Goal: Task Accomplishment & Management: Complete application form

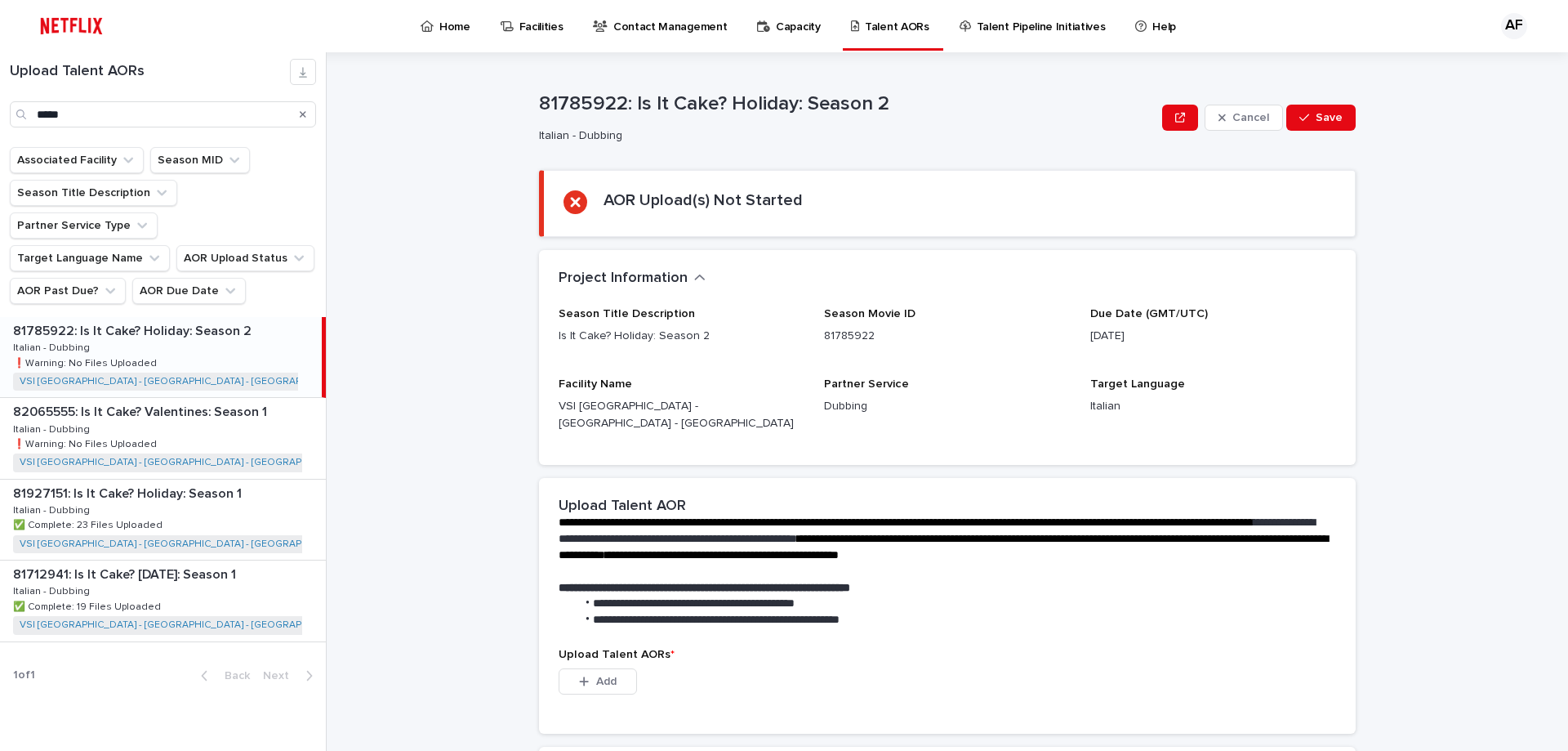
click at [138, 321] on p "81785922: Is It Cake? Holiday: Season 2" at bounding box center [133, 329] width 241 height 18
click at [625, 668] on button "Add" at bounding box center [597, 682] width 78 height 26
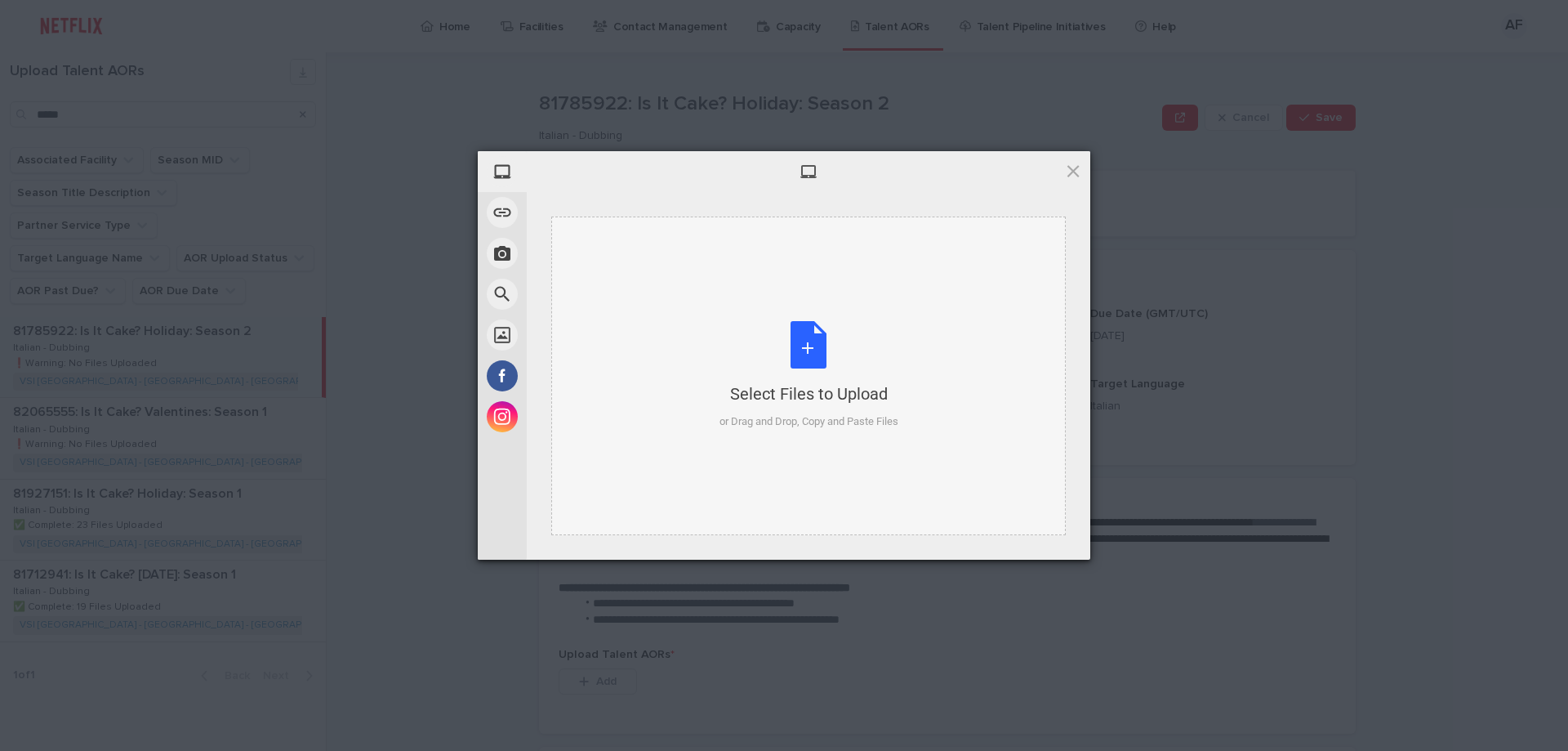
click at [769, 301] on div "Select Files to Upload or Drag and Drop, Copy and Paste Files" at bounding box center [809, 375] width 514 height 319
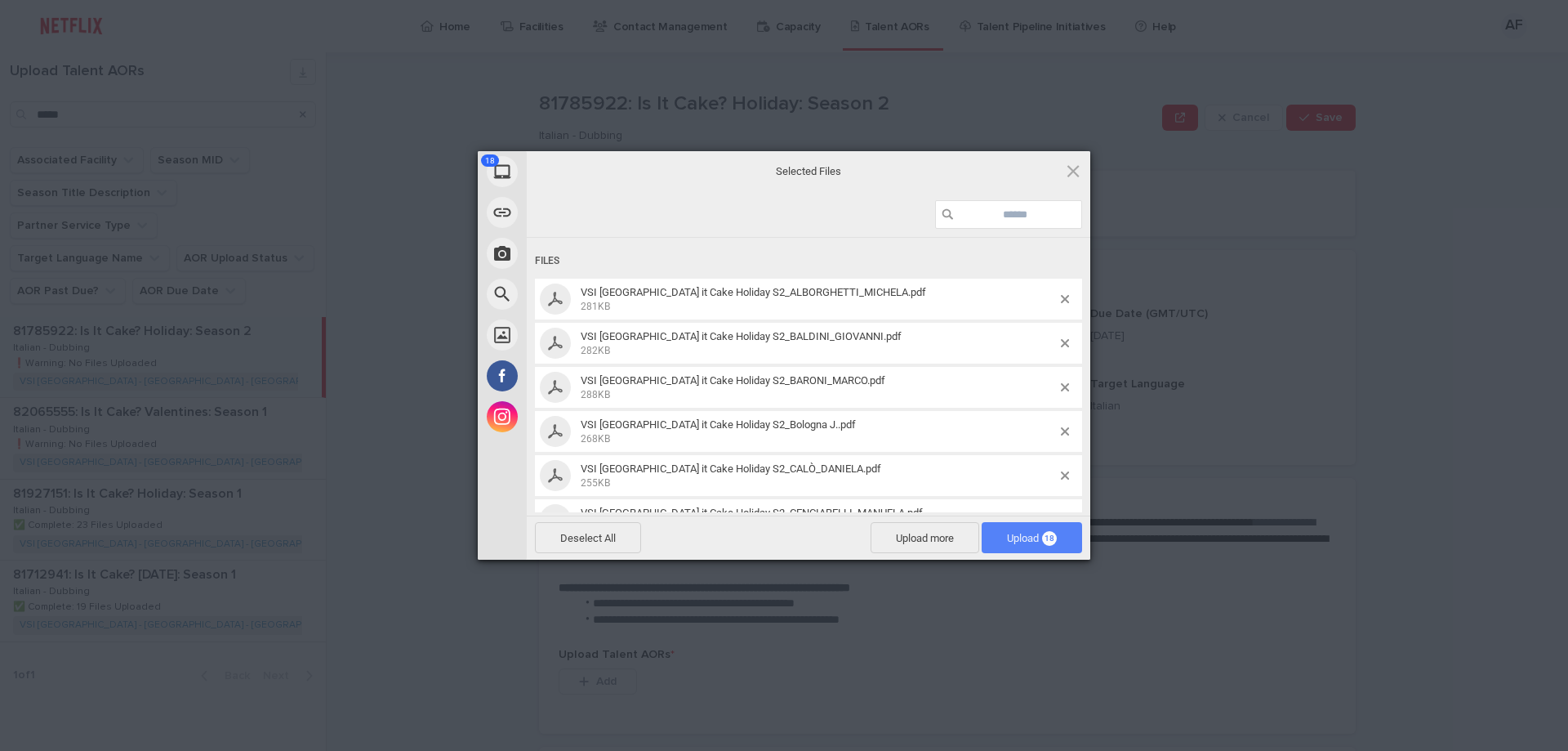
click at [1021, 536] on span "Upload 18" at bounding box center [1032, 538] width 50 height 12
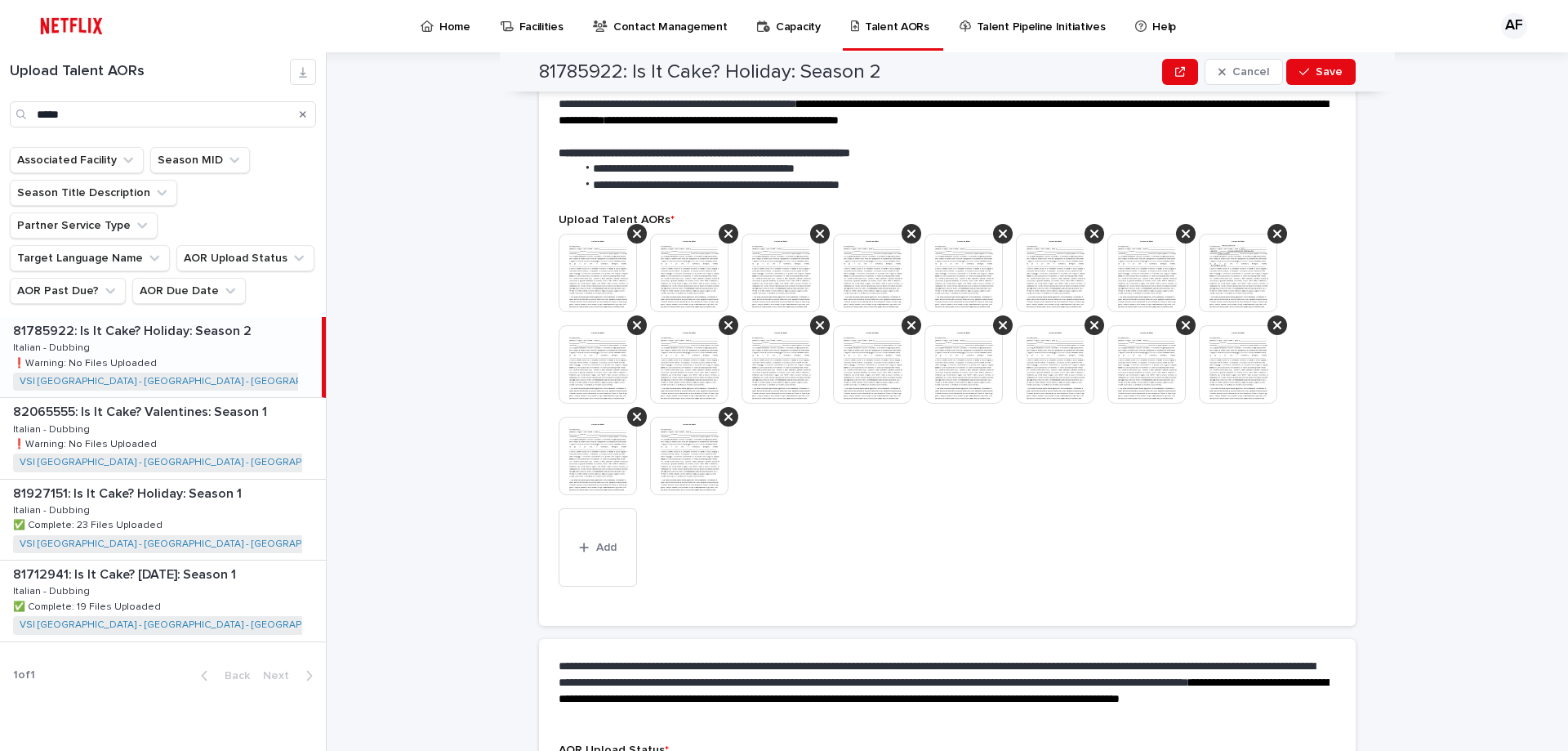
scroll to position [475, 0]
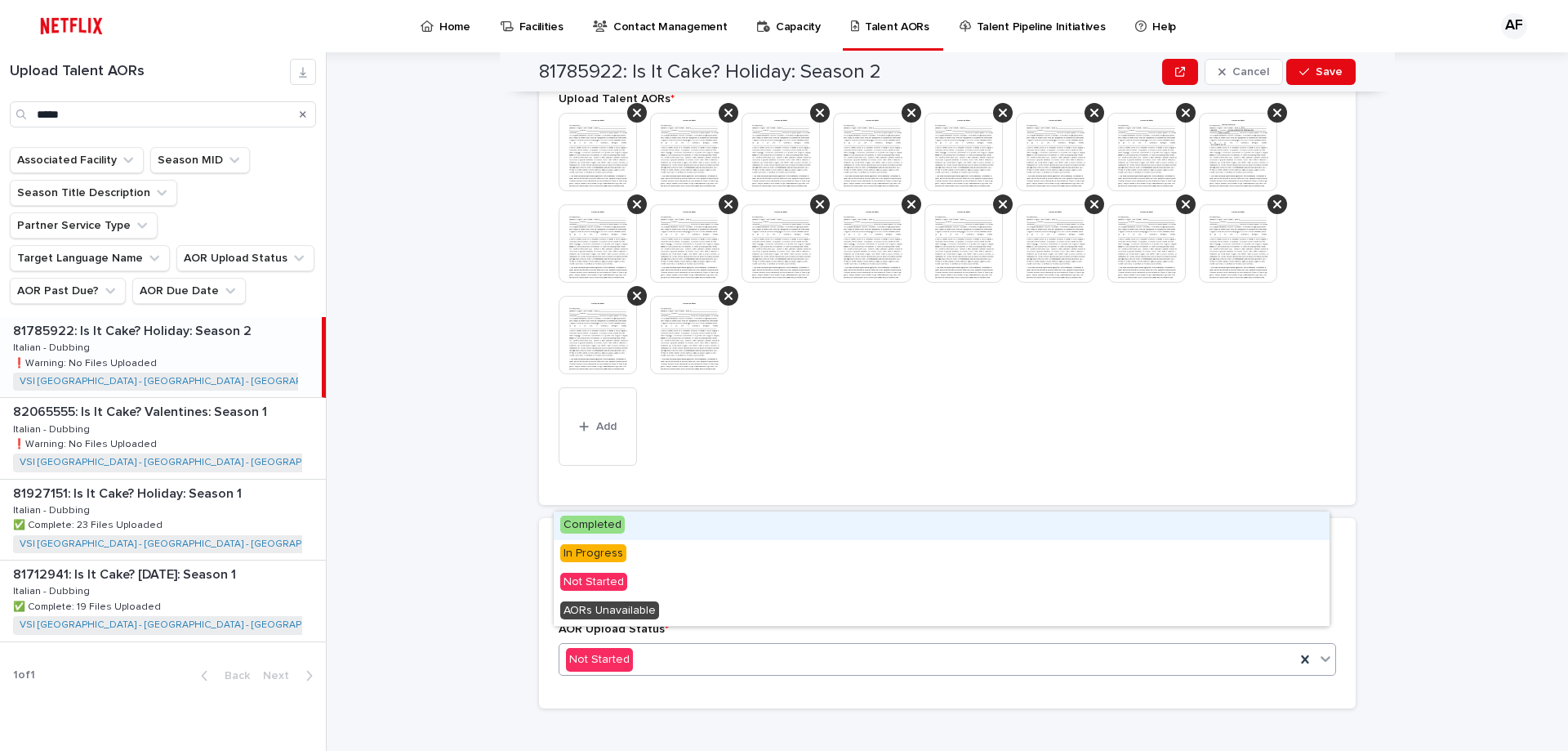
click at [653, 646] on div "Not Started" at bounding box center [927, 660] width 736 height 27
click at [664, 525] on div "Completed" at bounding box center [942, 525] width 776 height 29
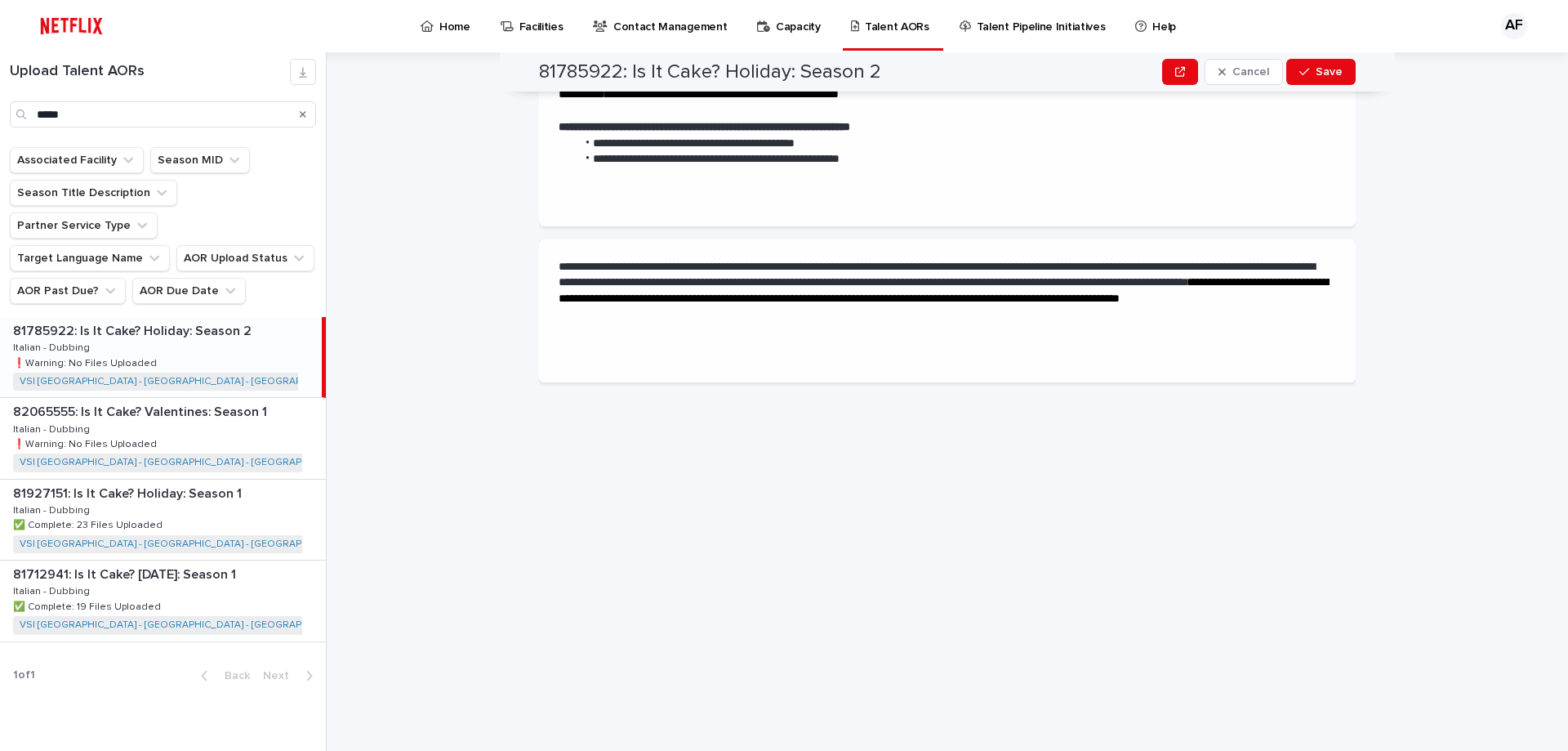
scroll to position [0, 0]
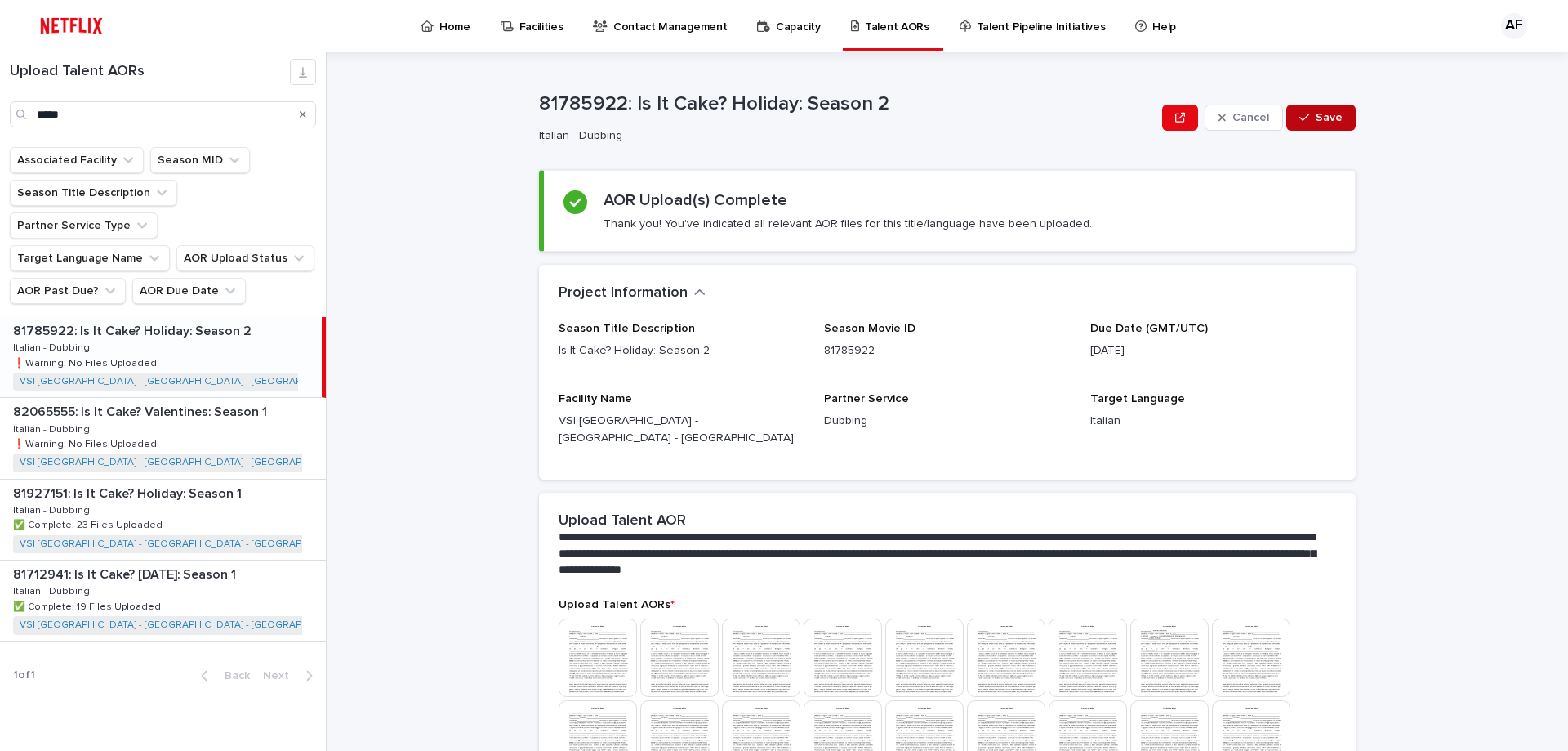
click at [1321, 123] on span "Save" at bounding box center [1328, 117] width 27 height 11
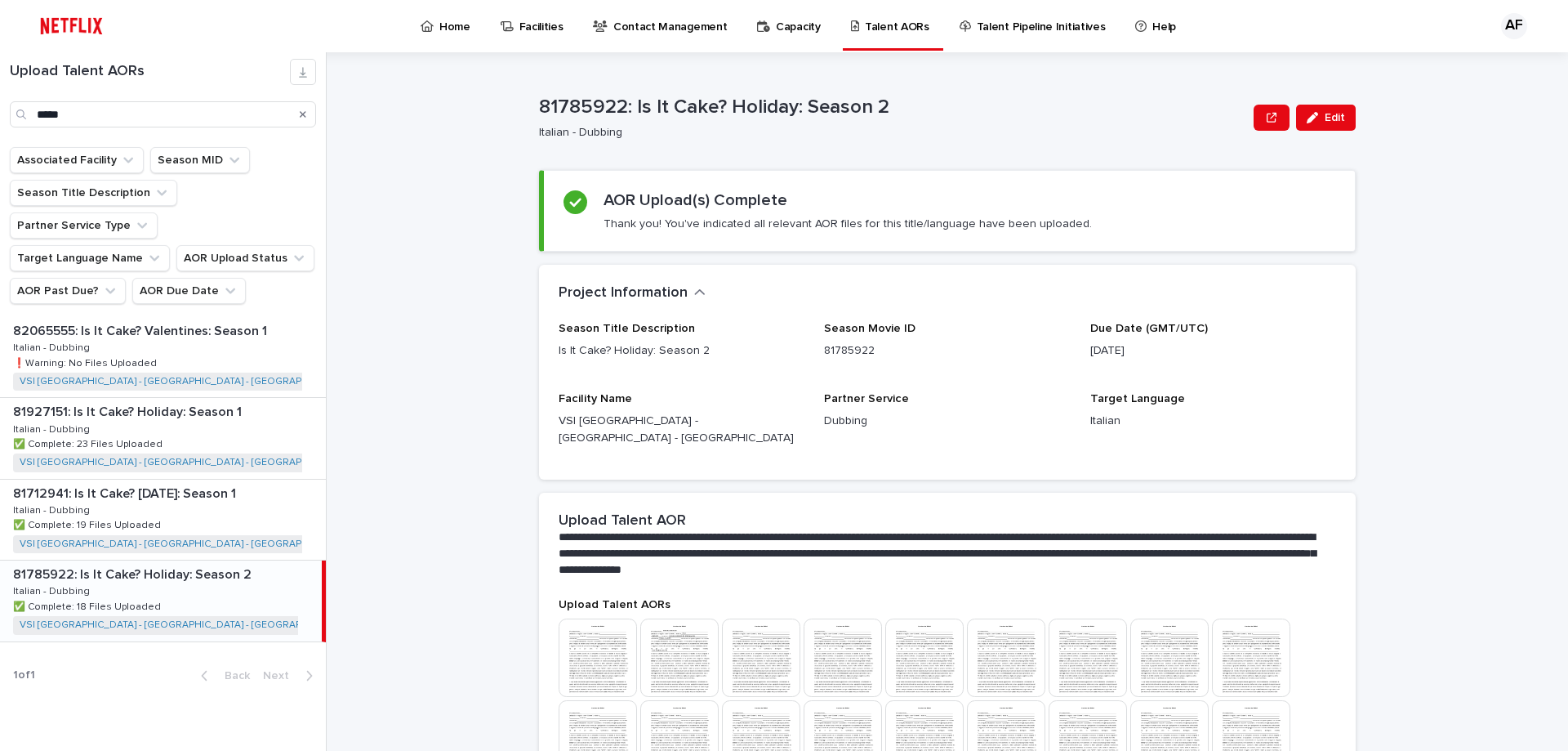
click at [428, 16] on div "Home" at bounding box center [448, 17] width 59 height 34
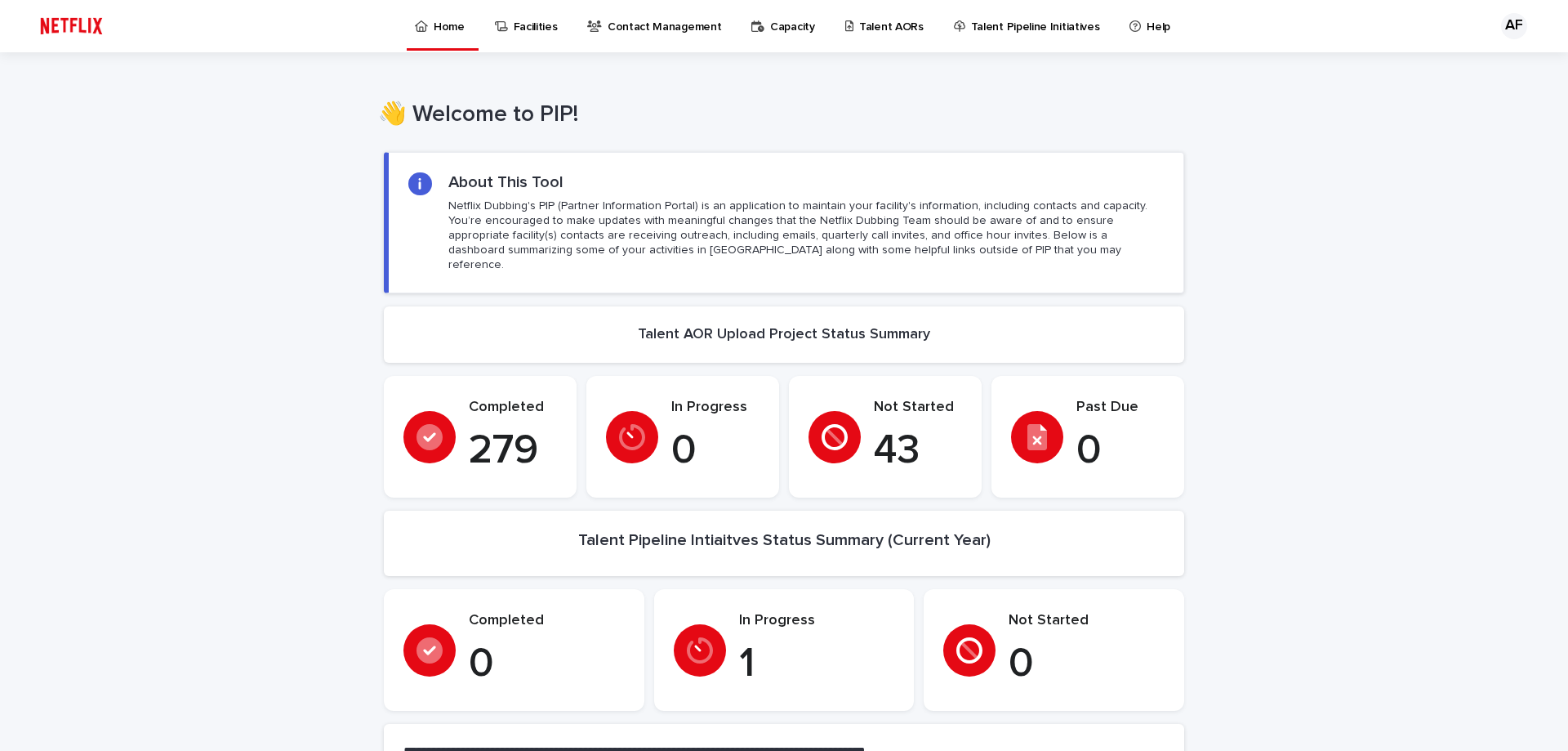
click at [873, 27] on p "Talent AORs" at bounding box center [890, 17] width 64 height 34
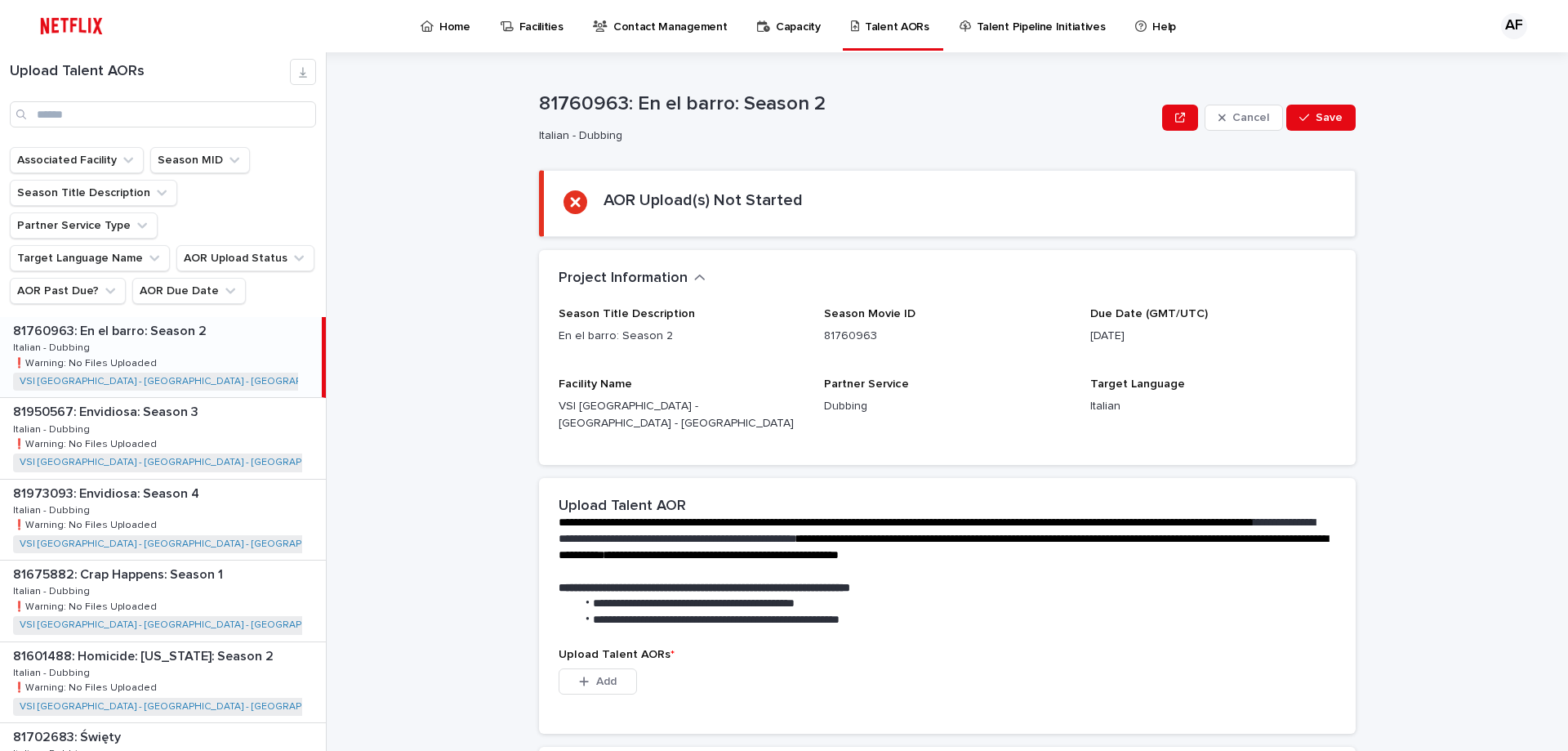
click at [67, 128] on div "Upload Talent AORs" at bounding box center [162, 100] width 326 height 95
click at [125, 111] on input "Search" at bounding box center [162, 114] width 306 height 26
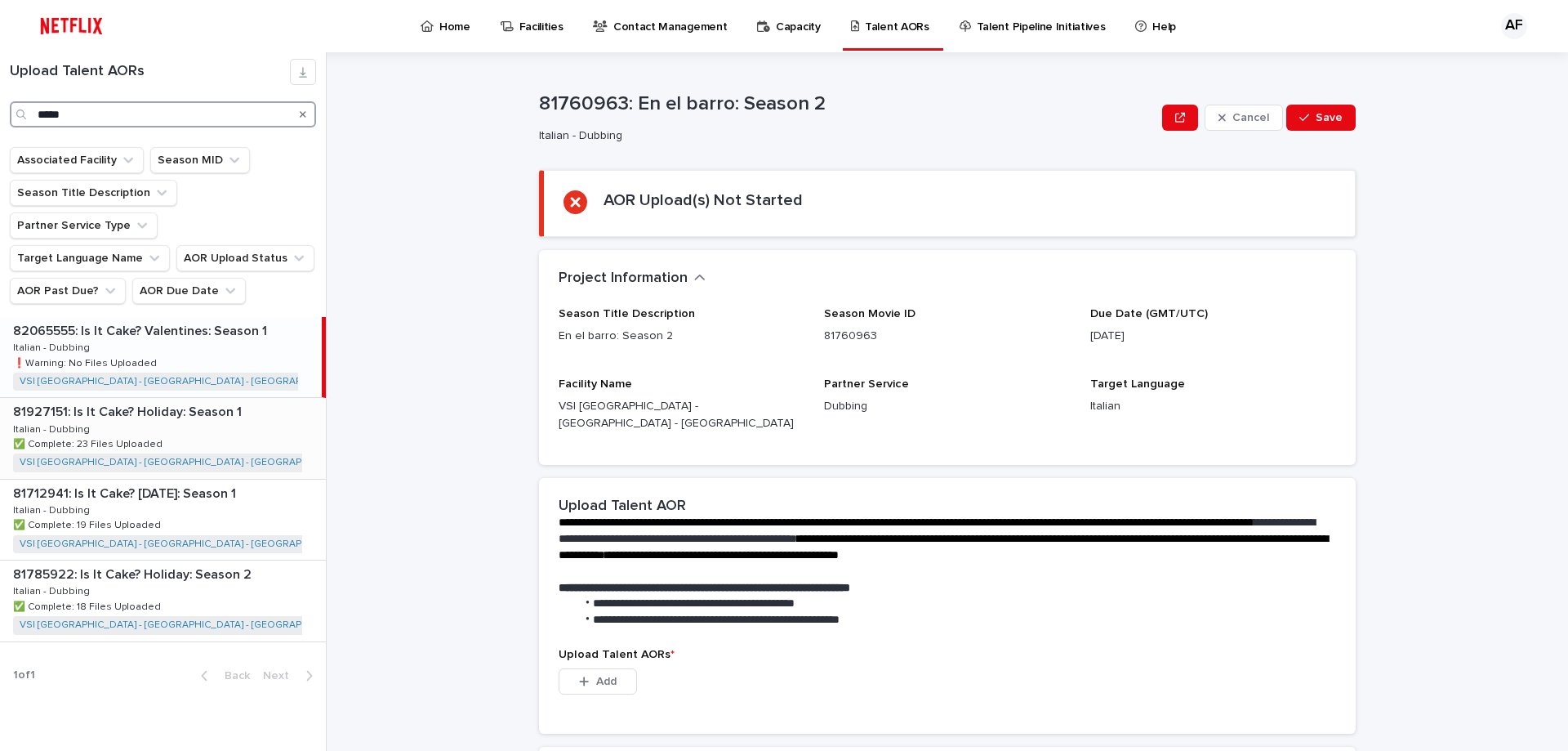
type input "*****"
click at [187, 398] on div "81927151: Is It Cake? Holiday: Season 1 81927151: Is It Cake? Holiday: Season 1…" at bounding box center [162, 437] width 326 height 80
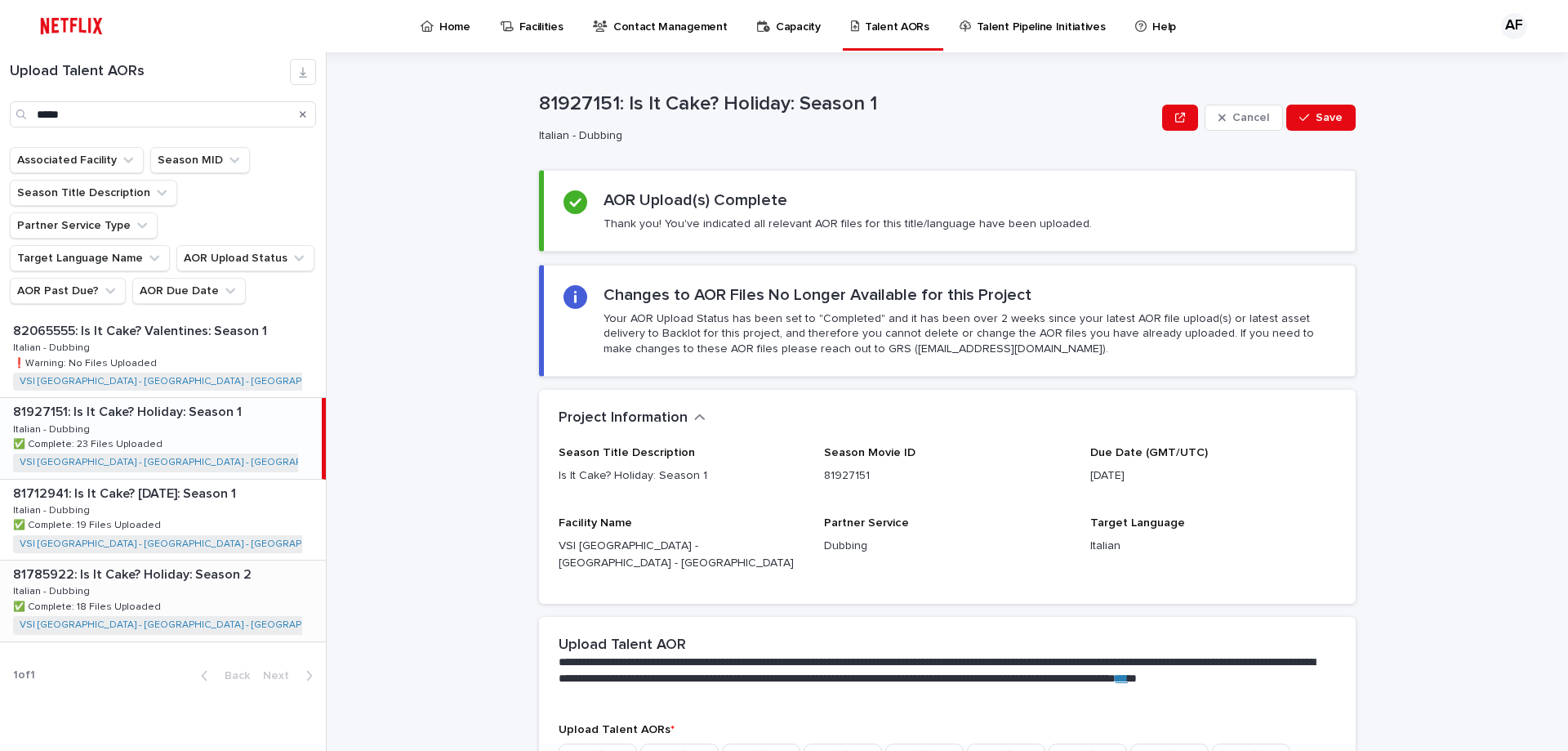
click at [214, 564] on p "81785922: Is It Cake? Holiday: Season 2" at bounding box center [133, 573] width 241 height 18
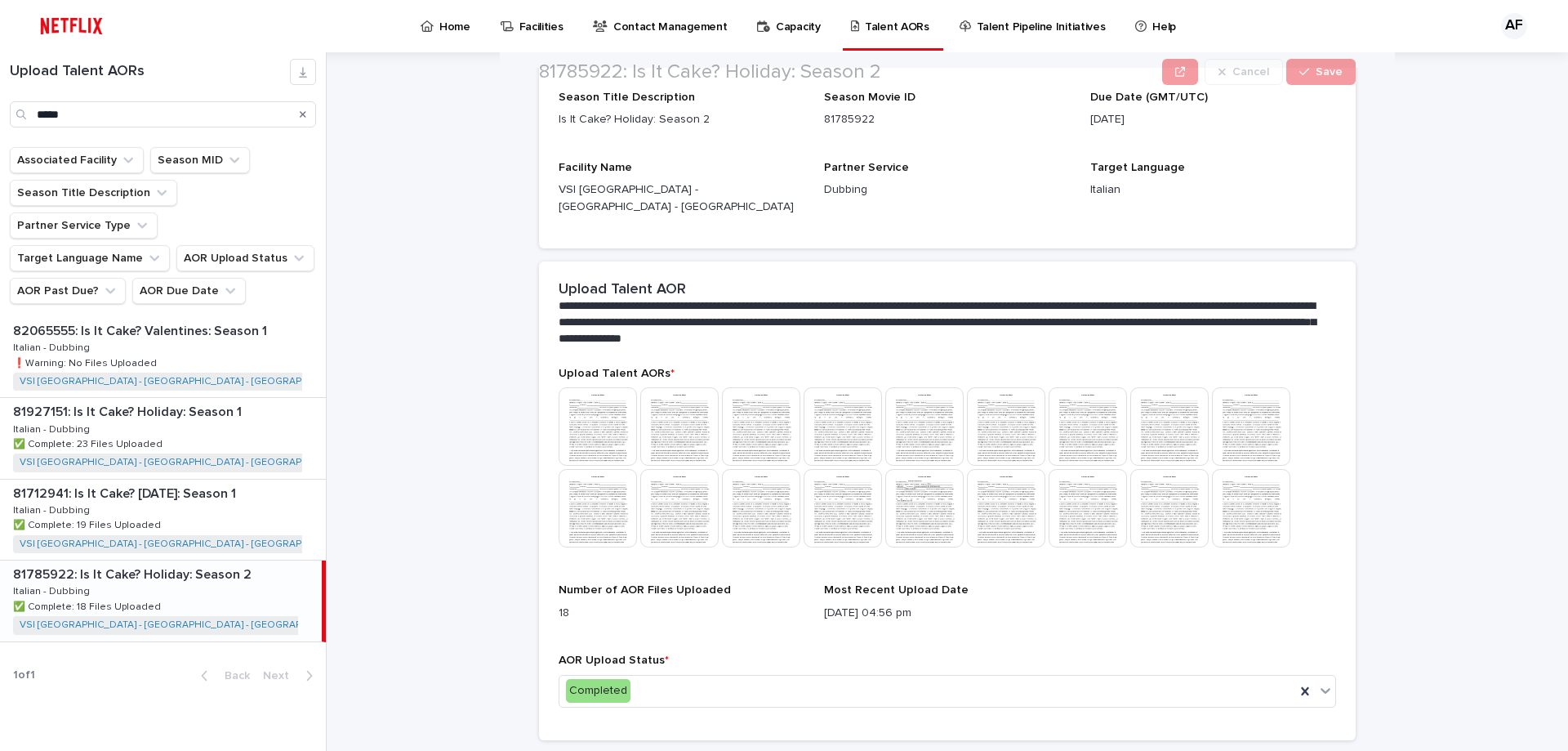
scroll to position [263, 0]
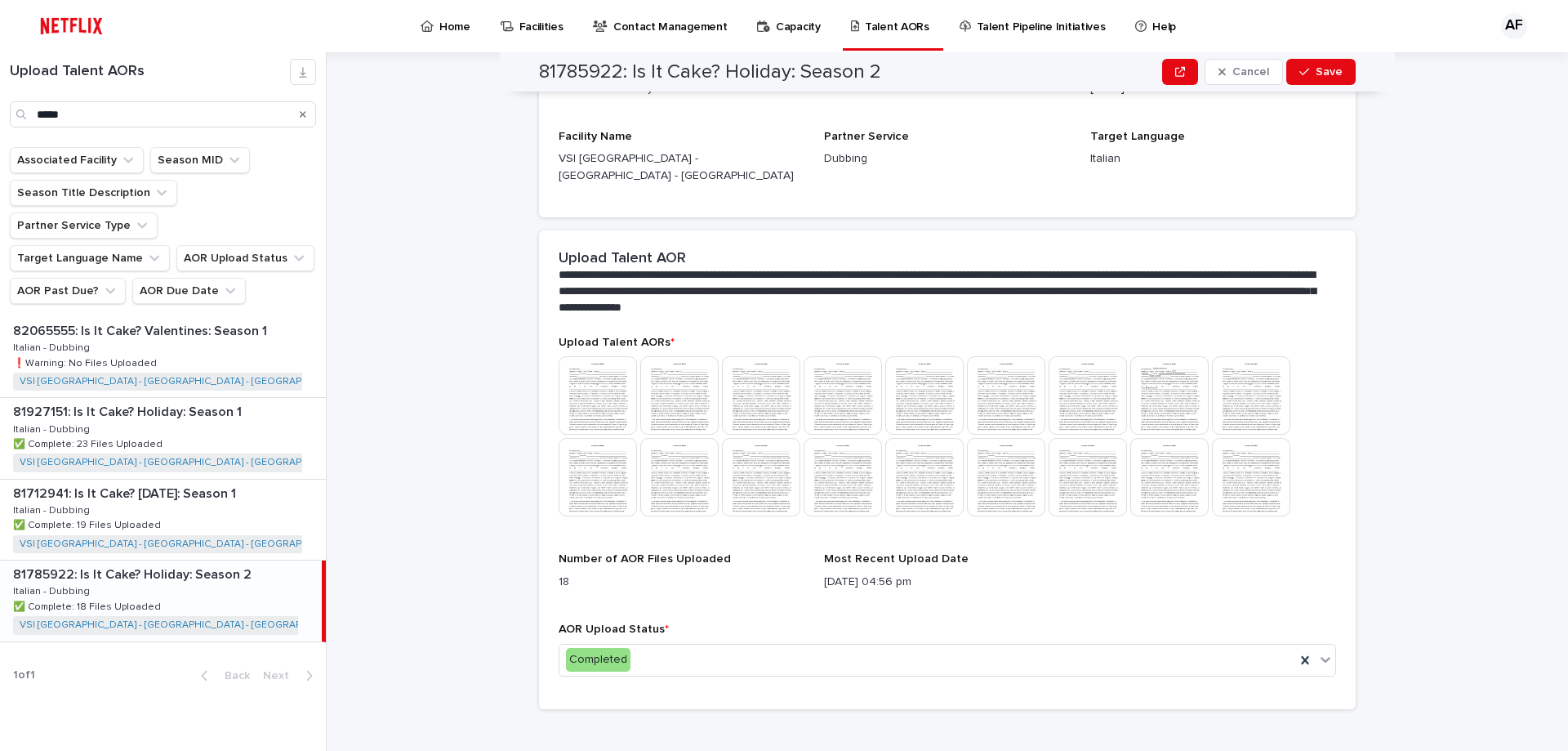
click at [445, 35] on link "Home" at bounding box center [448, 25] width 59 height 51
